Goal: Navigation & Orientation: Find specific page/section

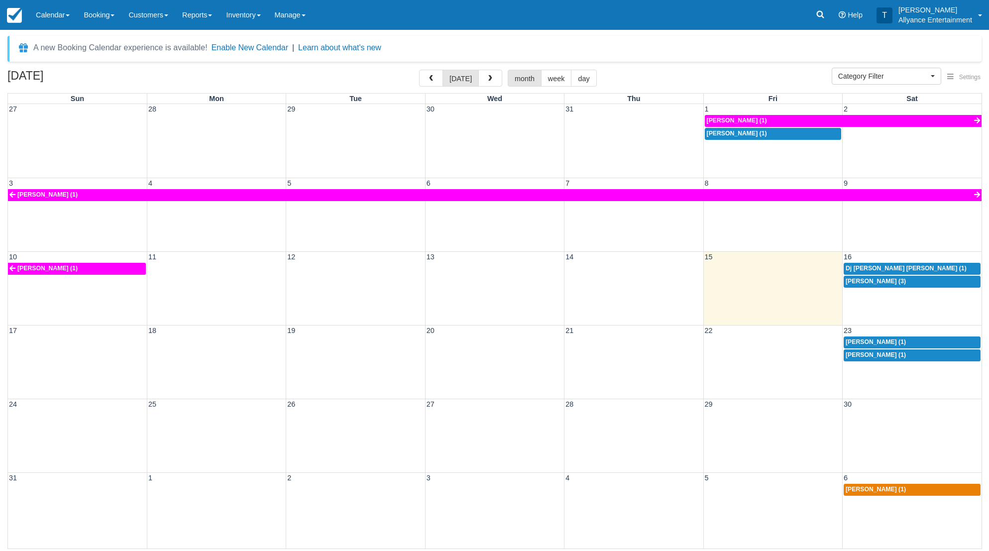
select select
click at [434, 79] on span "button" at bounding box center [431, 78] width 7 height 7
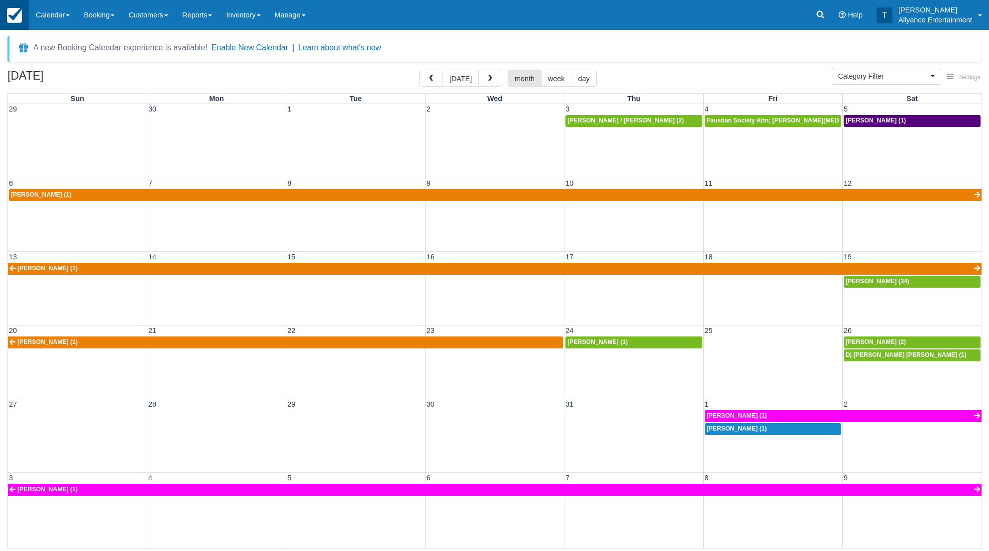
click at [8, 17] on img at bounding box center [14, 15] width 15 height 15
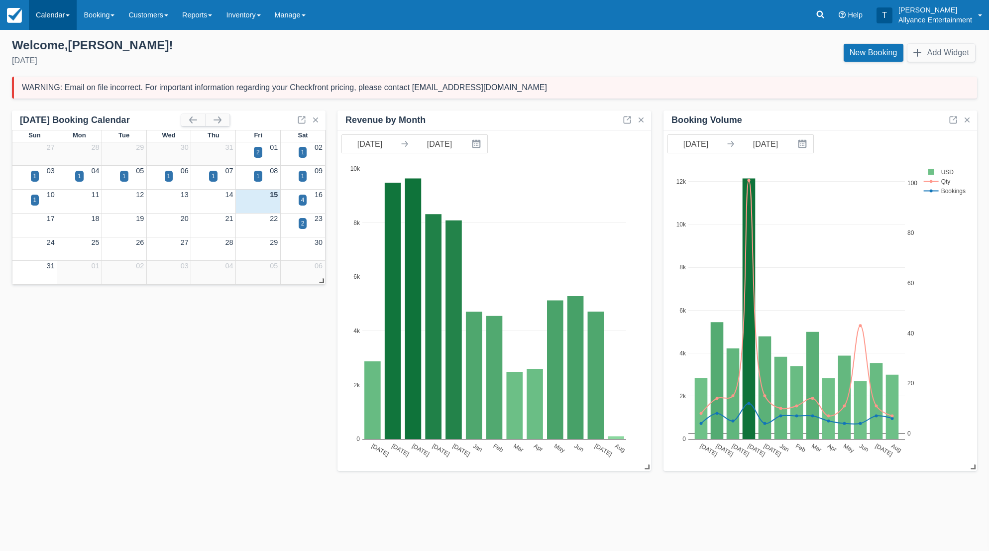
click at [46, 18] on link "Calendar" at bounding box center [53, 15] width 48 height 30
click at [64, 93] on link "Month" at bounding box center [68, 94] width 79 height 21
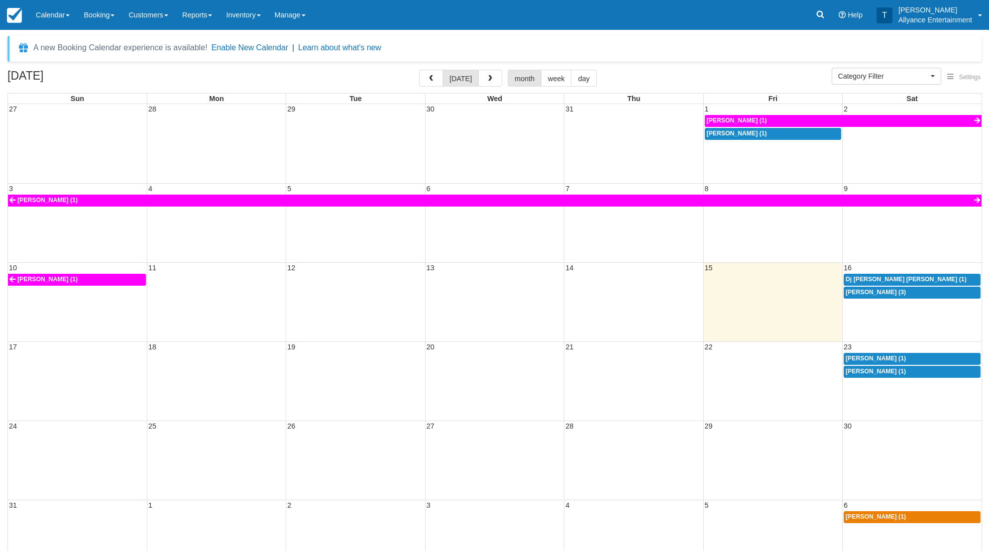
select select
click at [738, 153] on div "27 28 29 30 31 1 2 Jose A Barros (1) Adam Linares (1)" at bounding box center [495, 143] width 974 height 79
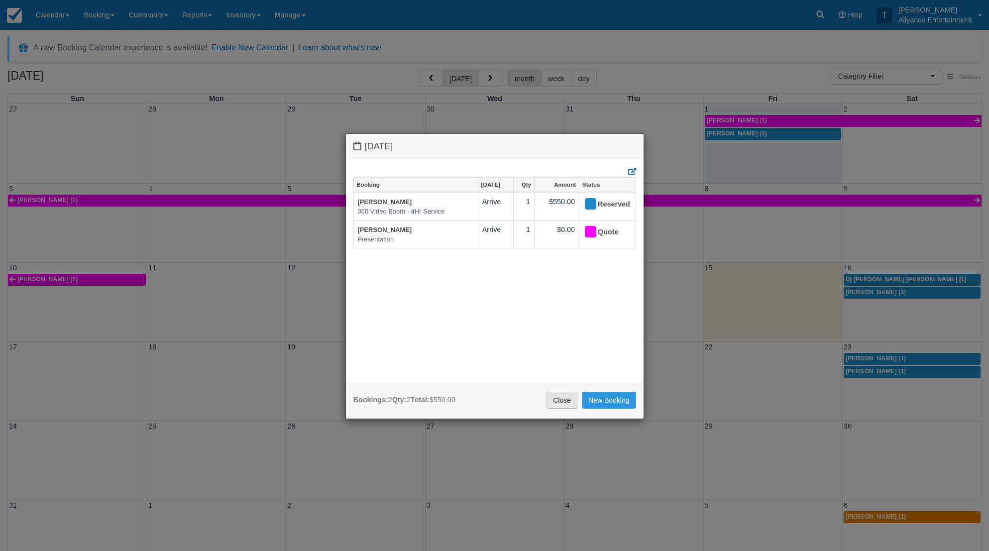
click at [564, 399] on link "Close" at bounding box center [561, 400] width 31 height 17
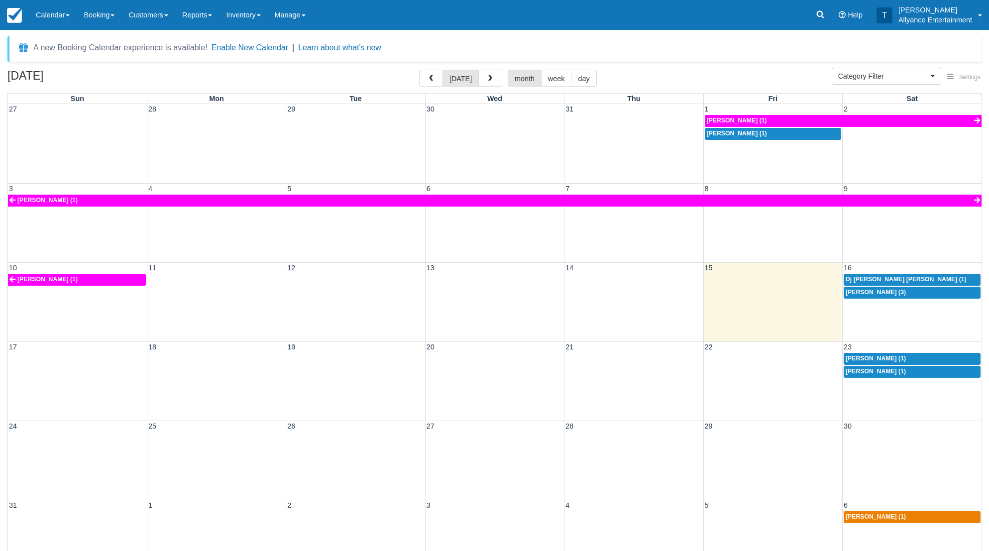
click at [864, 316] on div "10 11 12 13 14 15 16 Jose A Barros (1) Dj Sam Sam (1) Doona Hood (3)" at bounding box center [495, 301] width 974 height 79
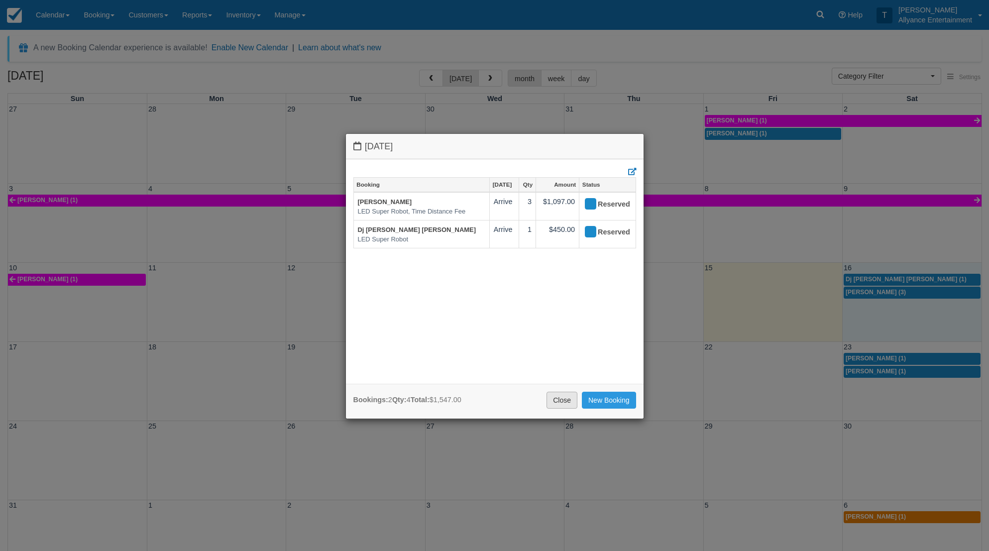
click at [558, 397] on link "Close" at bounding box center [561, 400] width 31 height 17
